Goal: Information Seeking & Learning: Find specific fact

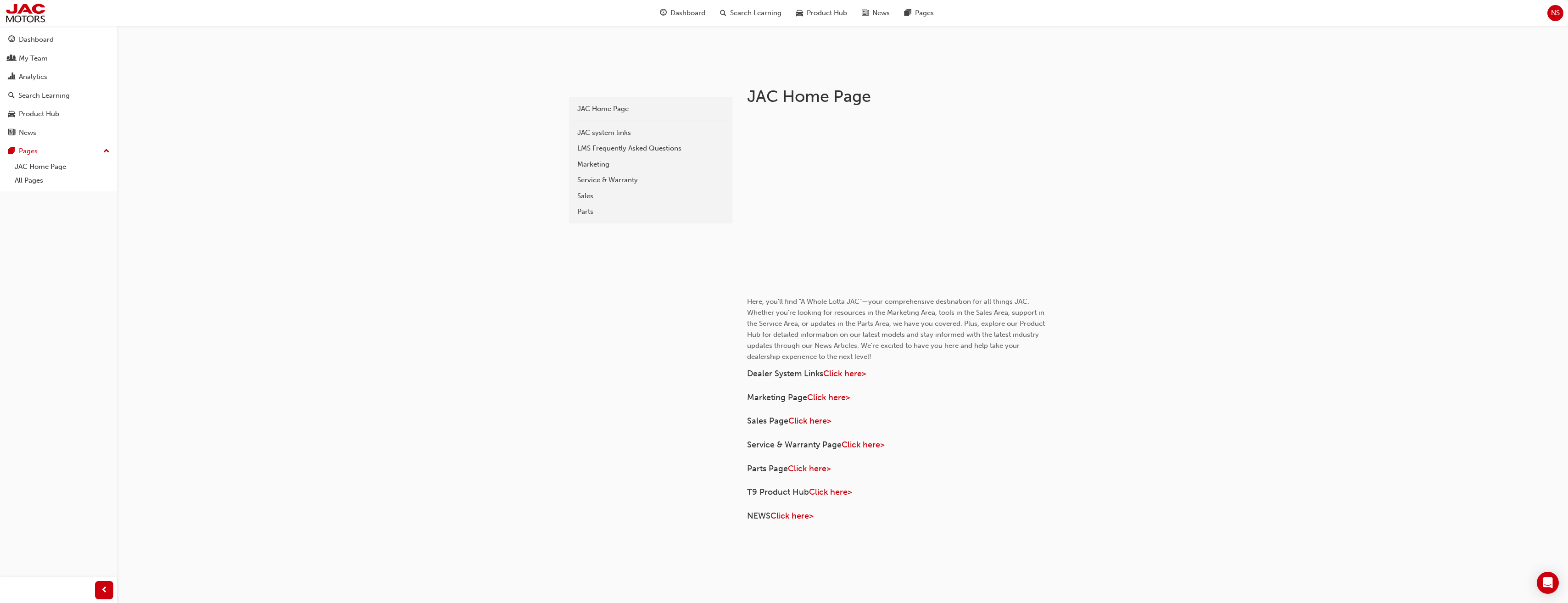
scroll to position [155, 0]
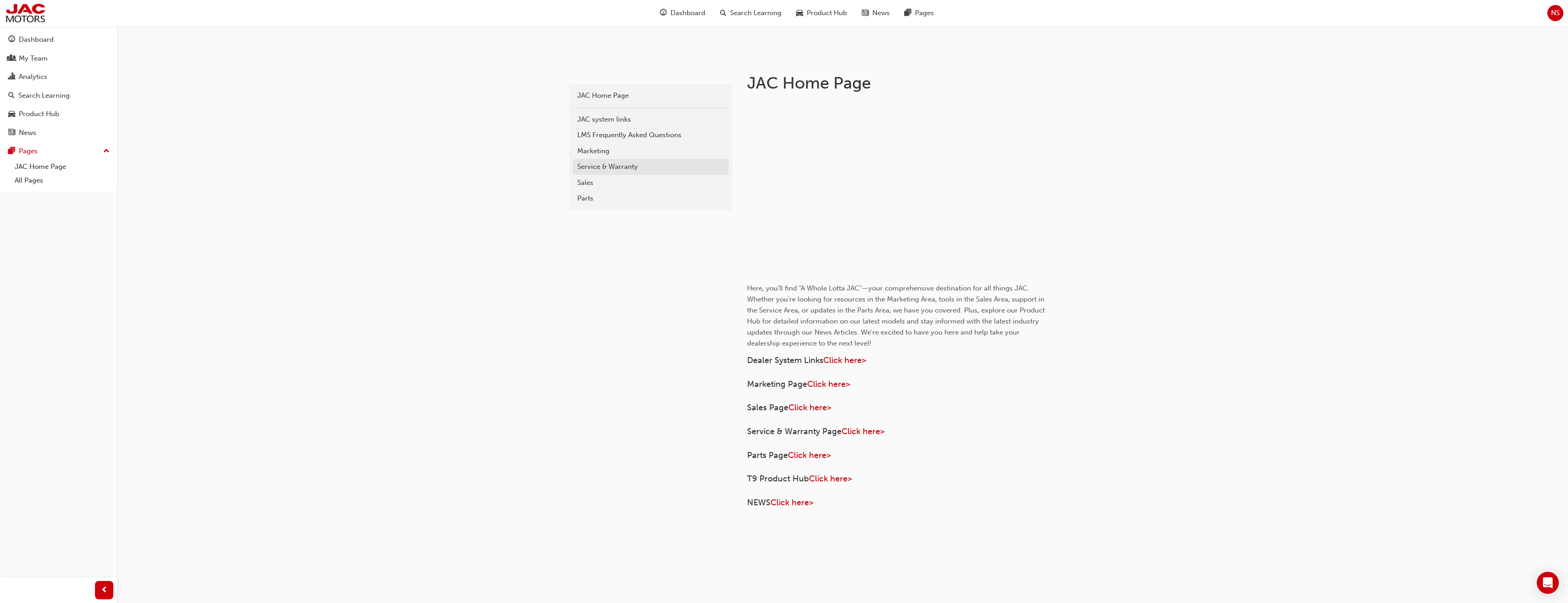
click at [598, 172] on link "Service & Warranty" at bounding box center [650, 166] width 156 height 16
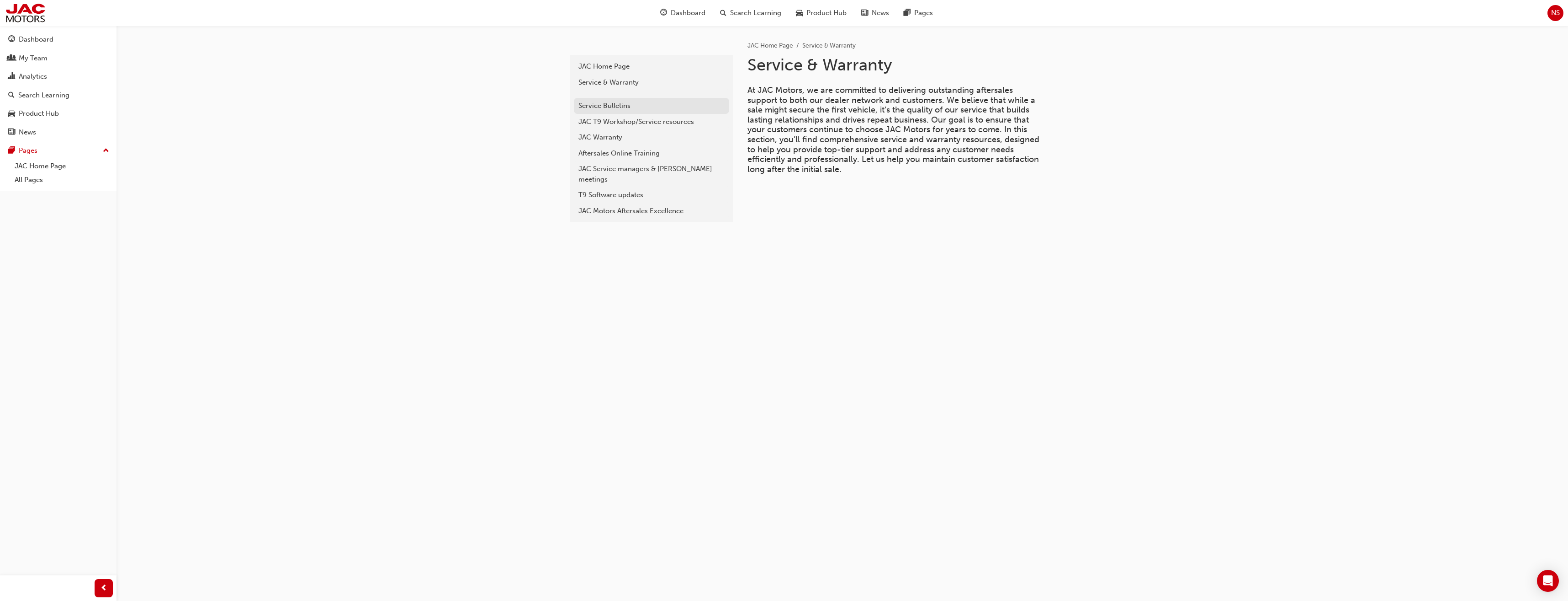
click at [627, 104] on div "Service Bulletins" at bounding box center [651, 106] width 146 height 10
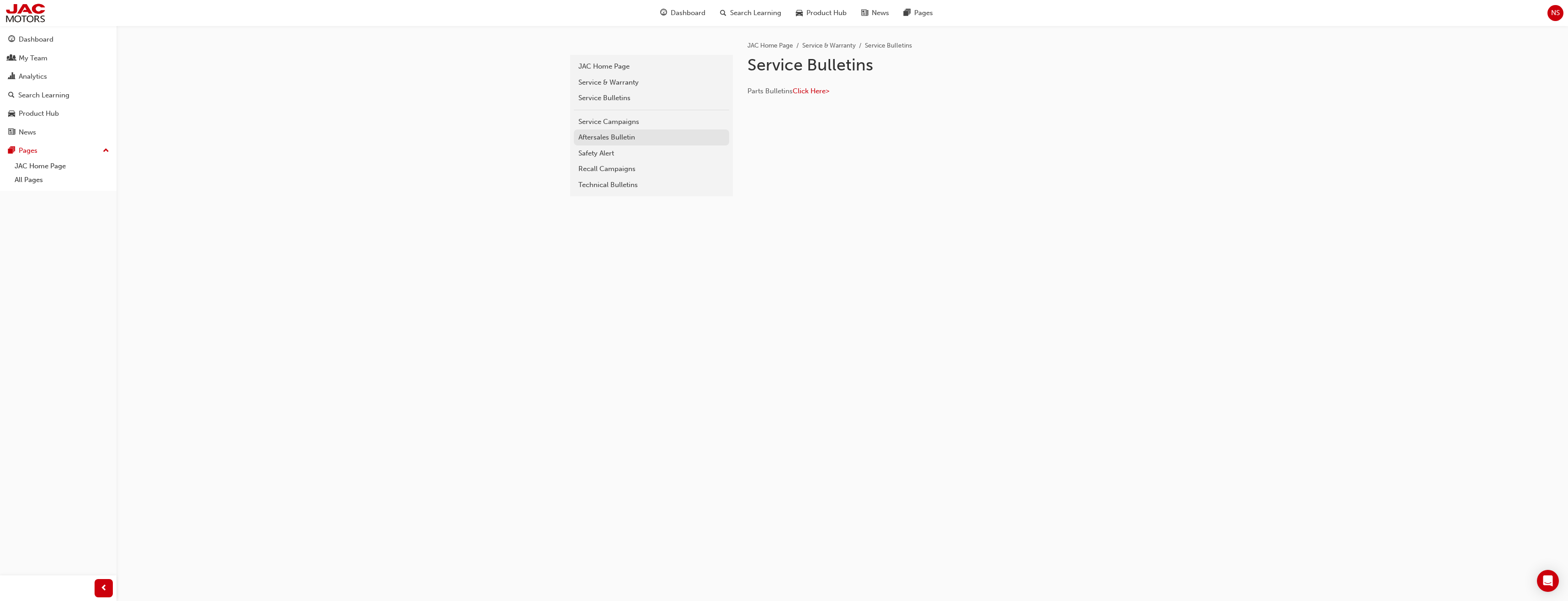
click at [598, 136] on div "Aftersales Bulletin" at bounding box center [651, 137] width 146 height 10
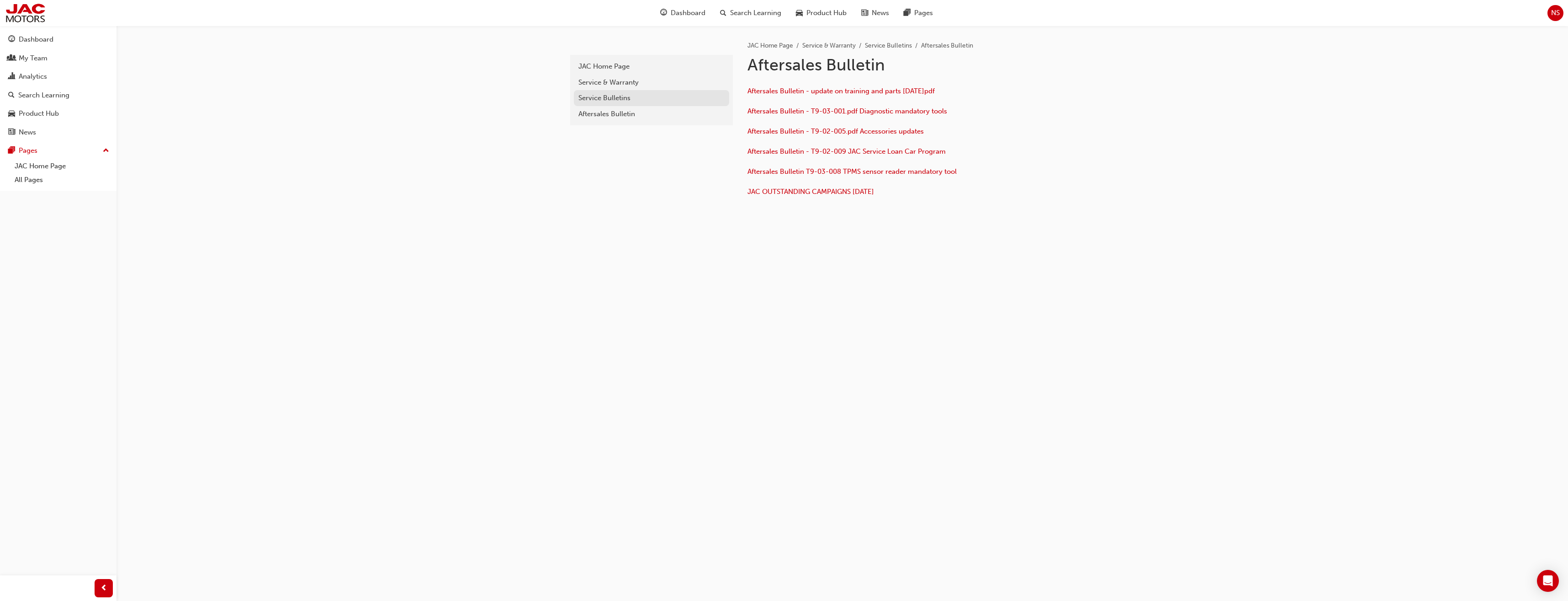
click at [601, 98] on div "Service Bulletins" at bounding box center [651, 98] width 146 height 10
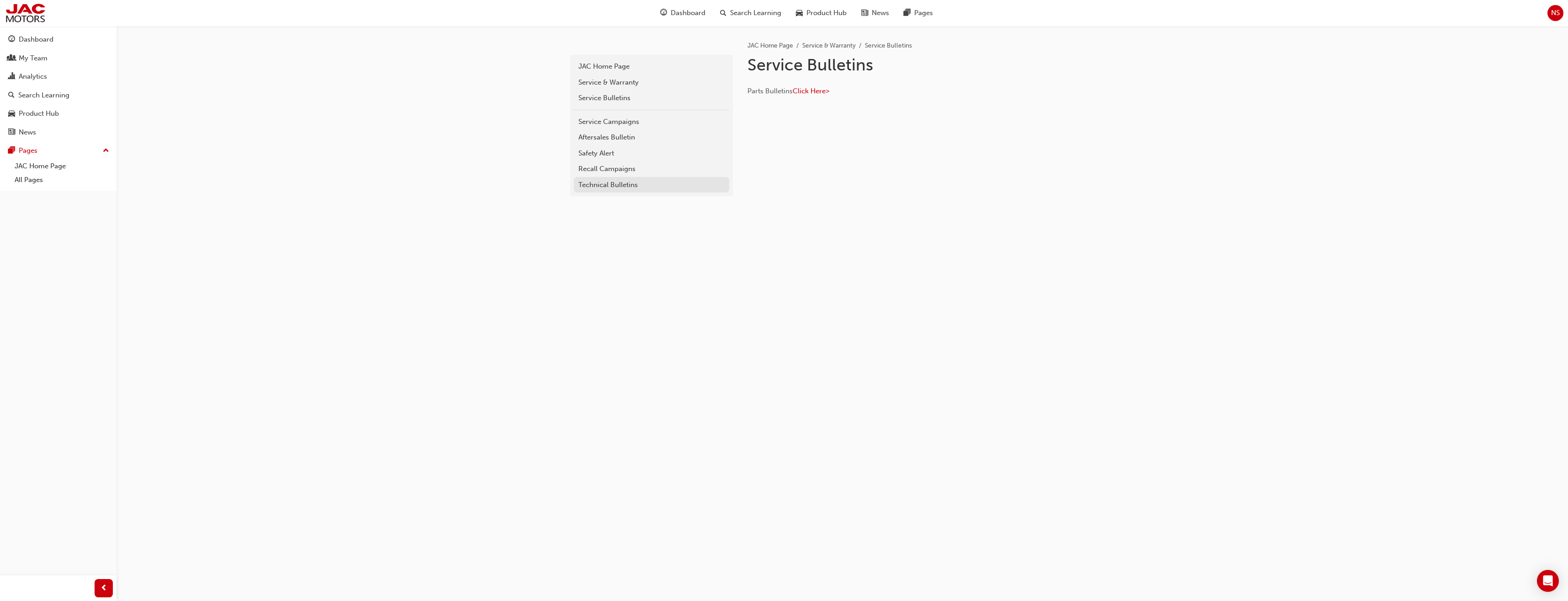
click at [607, 189] on div "Technical Bulletins" at bounding box center [651, 185] width 146 height 10
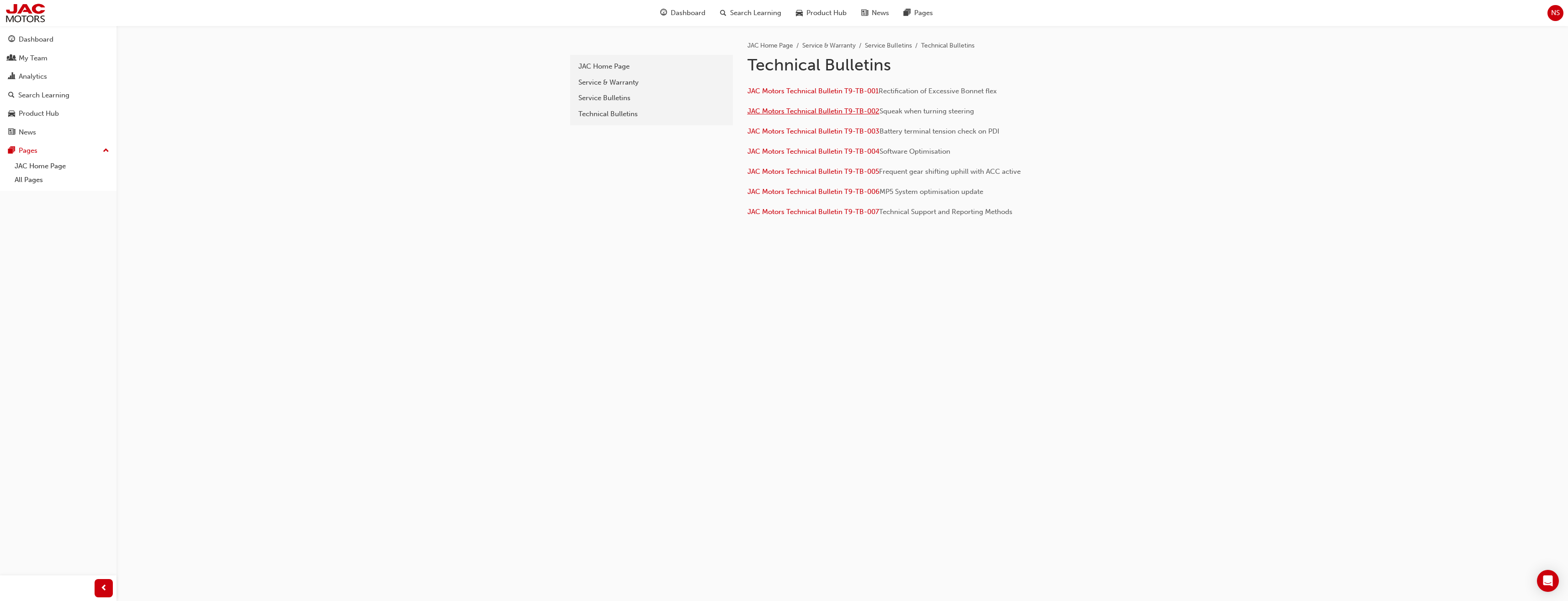
click at [809, 112] on span "JAC Motors Technical Bulletin T9-TB-002" at bounding box center [813, 110] width 132 height 8
